Goal: Transaction & Acquisition: Book appointment/travel/reservation

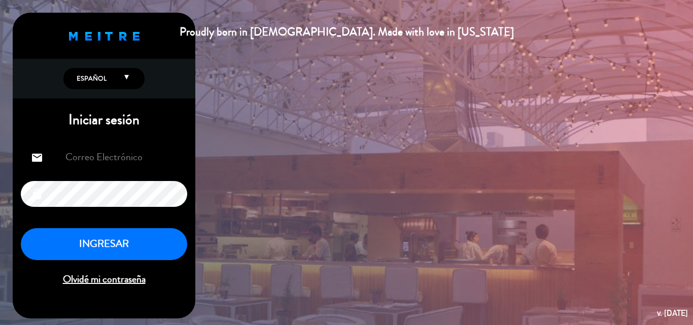
type input "[EMAIL_ADDRESS][DOMAIN_NAME]"
click at [84, 255] on button "INGRESAR" at bounding box center [104, 244] width 166 height 32
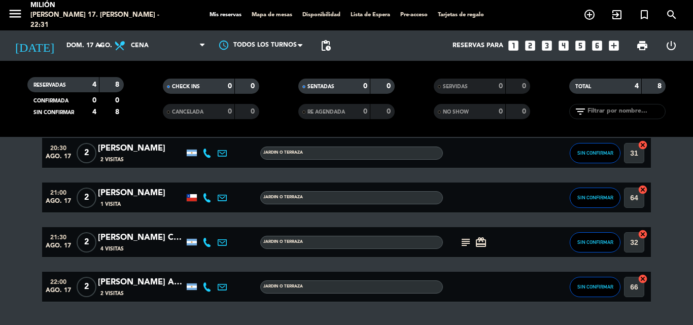
scroll to position [74, 0]
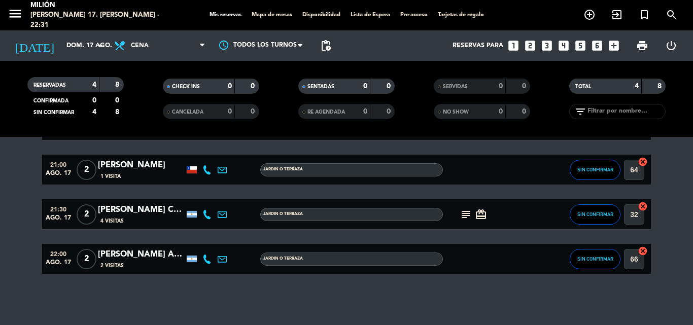
click at [463, 216] on icon "subject" at bounding box center [466, 215] width 12 height 12
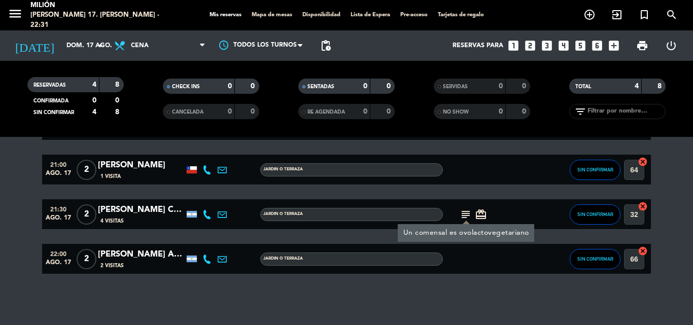
click at [463, 216] on icon "subject" at bounding box center [466, 215] width 12 height 12
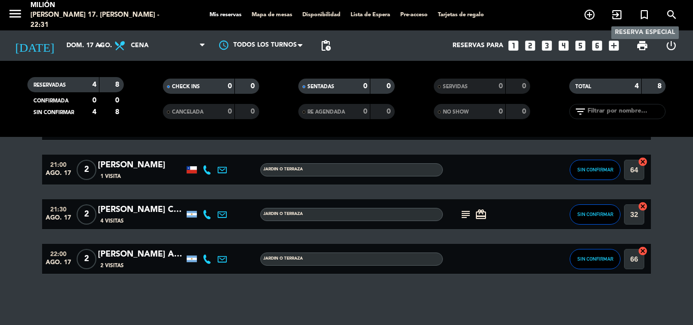
click at [645, 15] on icon "turned_in_not" at bounding box center [644, 15] width 12 height 12
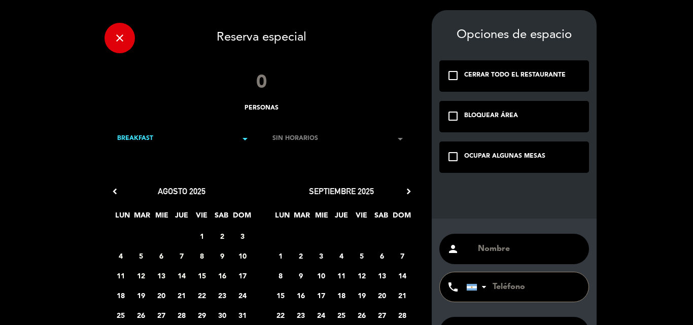
click at [260, 89] on input "number" at bounding box center [261, 83] width 61 height 30
type input "2"
click at [162, 140] on div "BREAKFAST arrow_drop_down" at bounding box center [184, 139] width 154 height 30
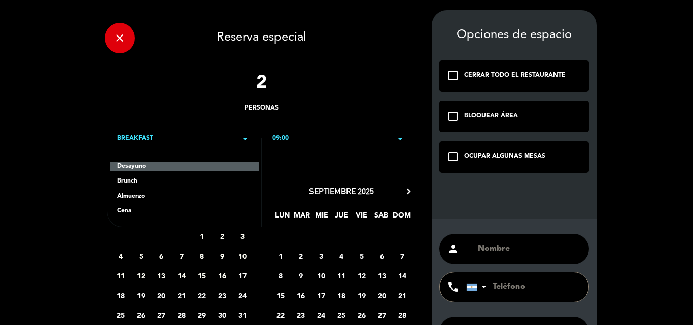
click at [128, 211] on div "Cena" at bounding box center [184, 212] width 134 height 10
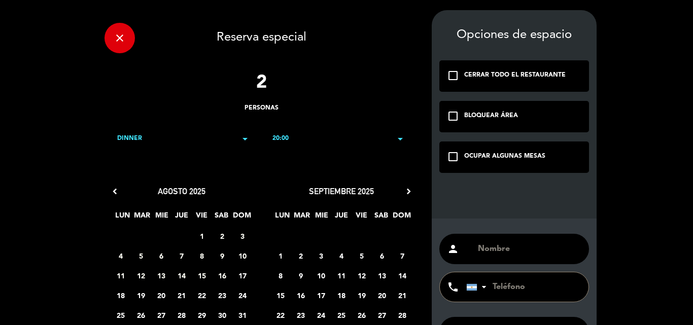
click at [327, 144] on div "20:00 arrow_drop_down" at bounding box center [339, 139] width 154 height 30
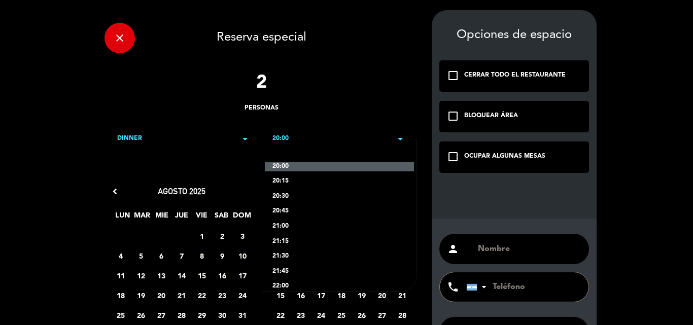
click at [286, 199] on div "20:30" at bounding box center [340, 197] width 134 height 10
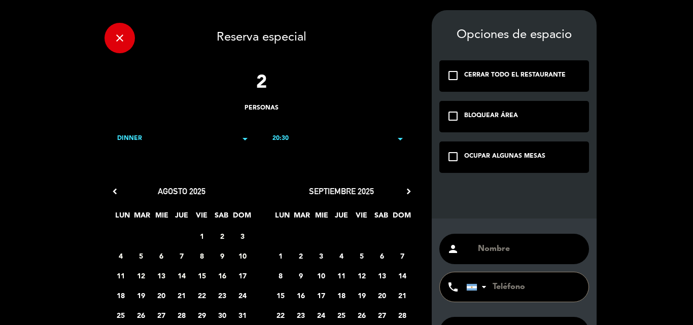
click at [504, 249] on input "text" at bounding box center [529, 249] width 105 height 14
paste input "Buenos [PERSON_NAME] Birding"
type input "Buenos [PERSON_NAME] Birding"
click at [502, 161] on div "OCUPAR ALGUNAS MESAS" at bounding box center [504, 157] width 81 height 10
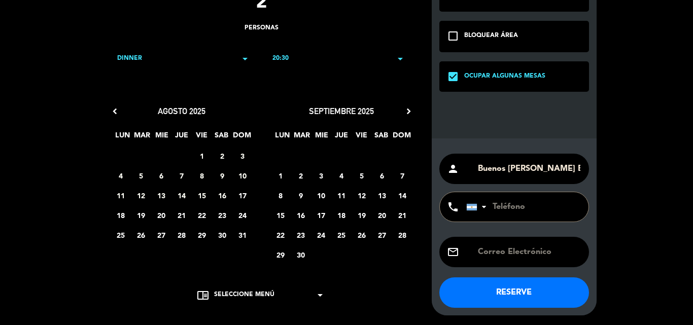
click at [181, 217] on span "21" at bounding box center [182, 215] width 17 height 17
click at [525, 201] on input "tel" at bounding box center [522, 206] width 112 height 29
type input "1160269105"
click at [522, 289] on button "RESERVE" at bounding box center [515, 293] width 150 height 30
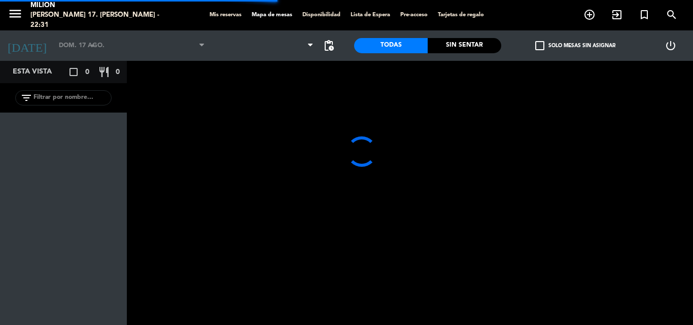
type input "jue. 21 ago."
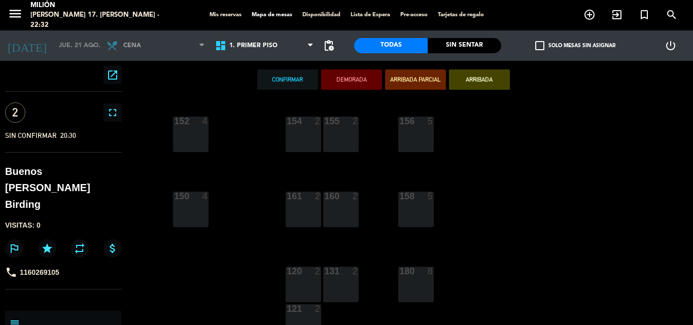
scroll to position [51, 0]
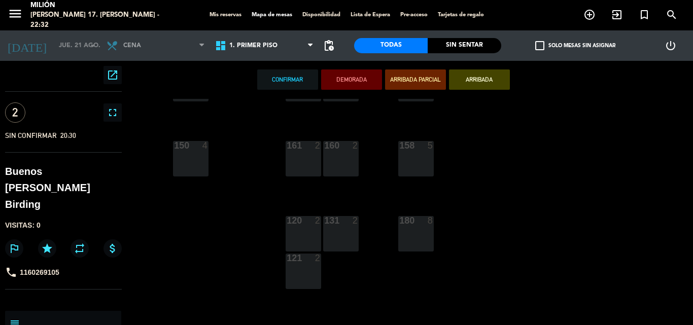
click at [302, 157] on div "161 2" at bounding box center [304, 159] width 36 height 36
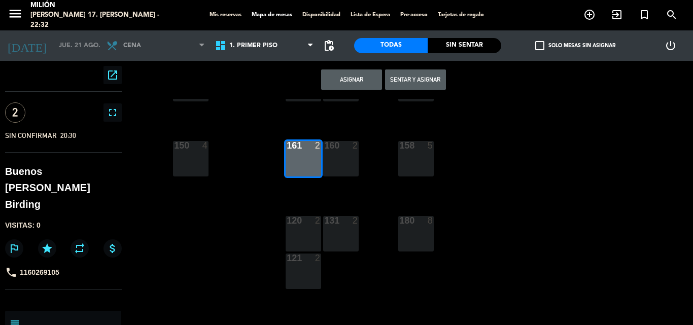
click at [370, 74] on button "Asignar" at bounding box center [351, 80] width 61 height 20
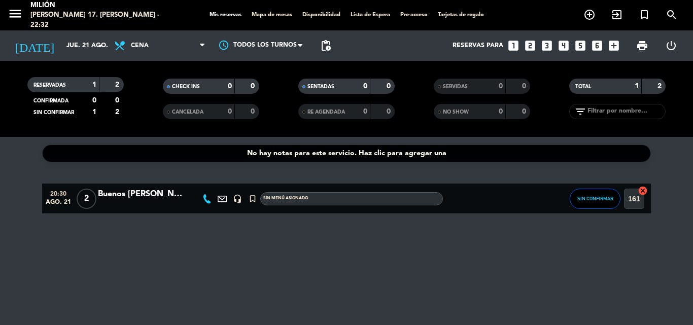
click at [139, 203] on div at bounding box center [141, 205] width 86 height 8
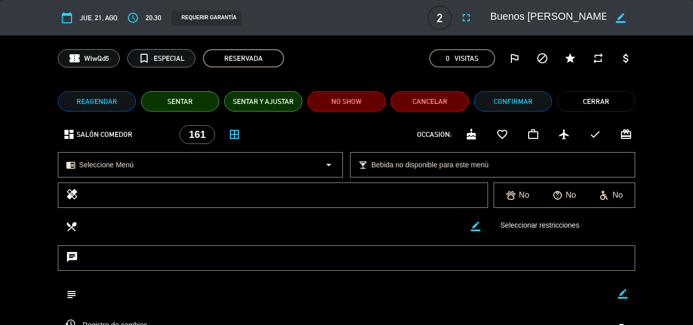
click at [623, 293] on icon "border_color" at bounding box center [623, 294] width 10 height 10
click at [578, 300] on textarea at bounding box center [348, 294] width 542 height 26
type textarea "y"
type textarea "T"
type textarea "Van gastados $163.100.-"
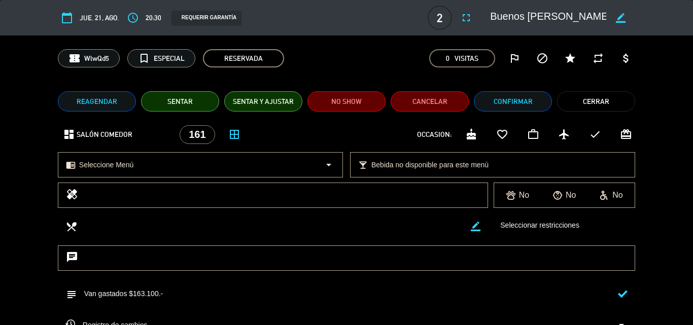
click at [622, 297] on icon at bounding box center [623, 294] width 10 height 10
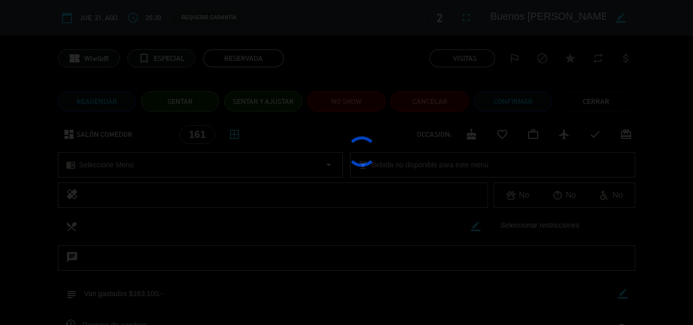
click at [505, 103] on div at bounding box center [346, 162] width 693 height 325
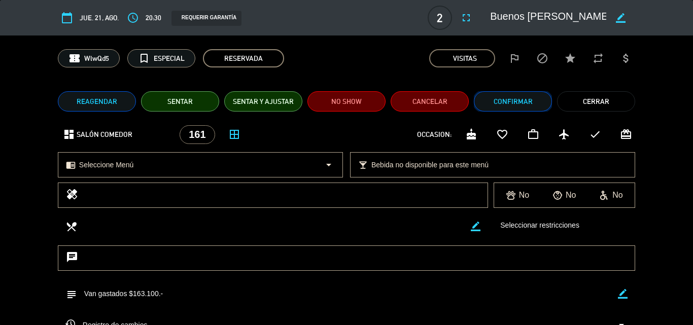
click at [505, 103] on button "Confirmar" at bounding box center [513, 101] width 78 height 20
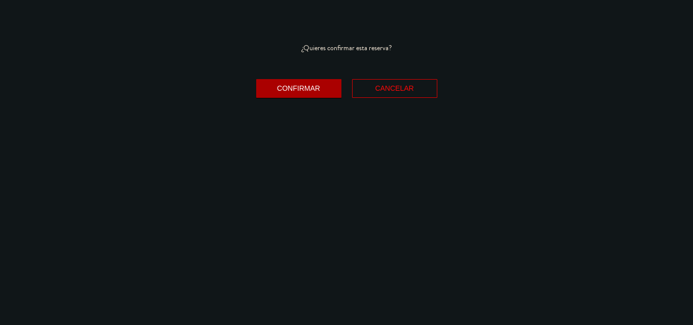
click at [317, 93] on button "Confirmar" at bounding box center [298, 88] width 85 height 19
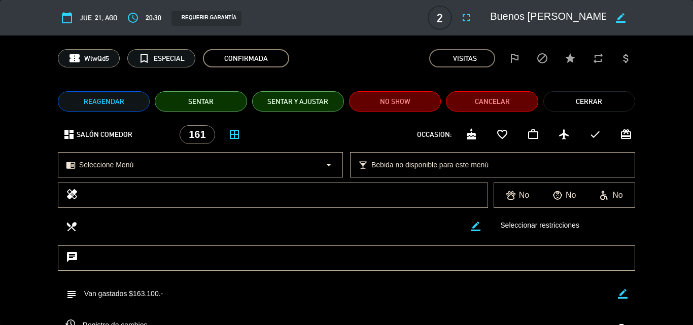
click at [623, 95] on button "Cerrar" at bounding box center [590, 101] width 92 height 20
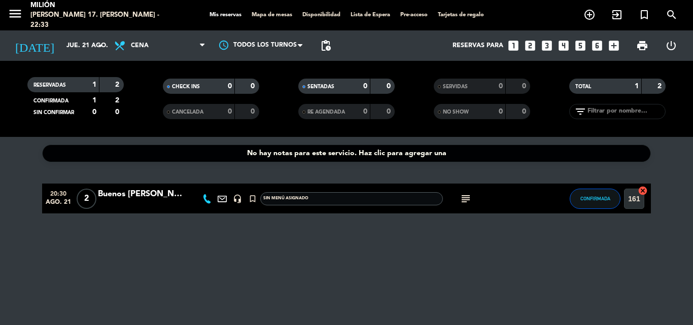
click at [470, 200] on icon "subject" at bounding box center [466, 199] width 12 height 12
